Goal: Use online tool/utility: Utilize a website feature to perform a specific function

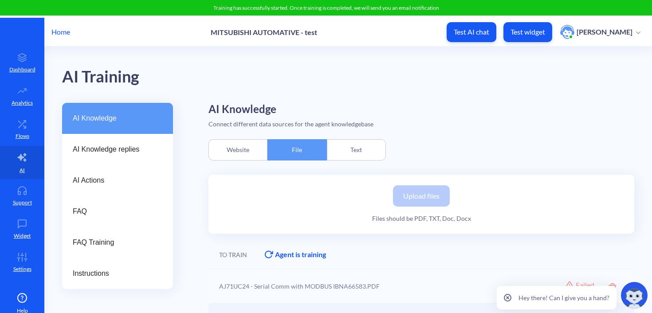
scroll to position [95, 0]
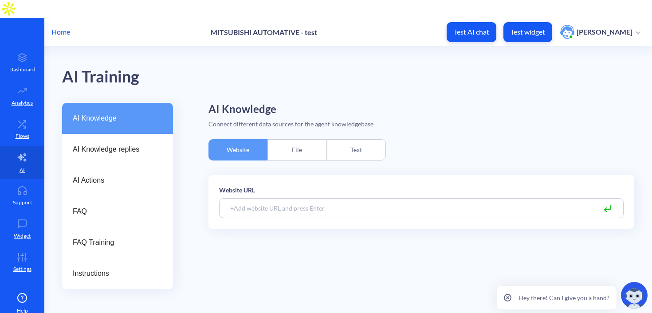
click at [314, 139] on div "File" at bounding box center [297, 149] width 59 height 21
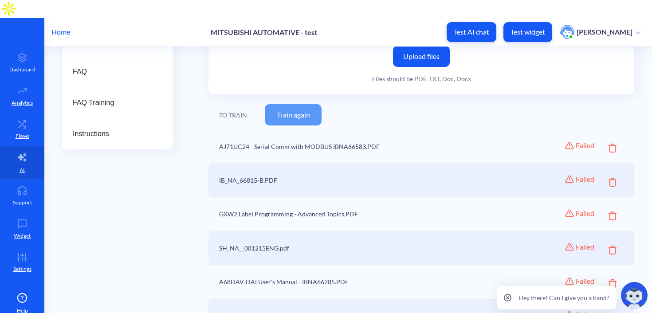
scroll to position [110, 0]
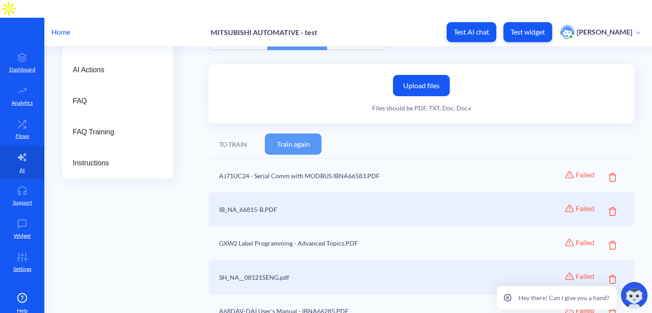
click at [283, 134] on button "Train again" at bounding box center [293, 144] width 57 height 21
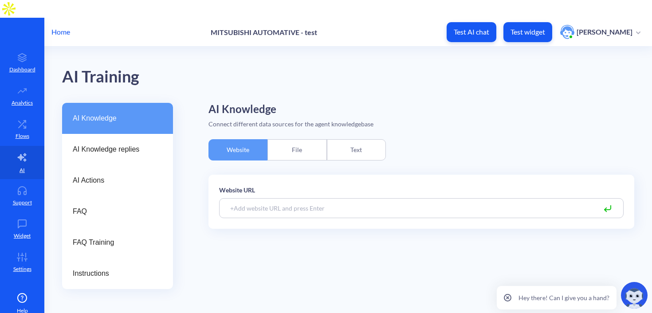
click at [296, 139] on div "File" at bounding box center [297, 149] width 59 height 21
click at [303, 139] on div "File" at bounding box center [297, 149] width 59 height 21
